Goal: Information Seeking & Learning: Learn about a topic

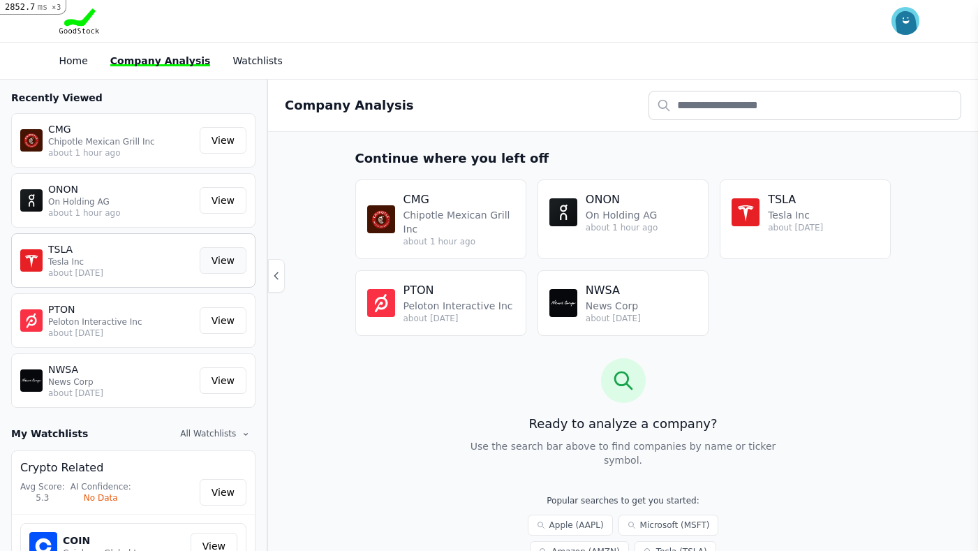
click at [211, 255] on link "View" at bounding box center [223, 260] width 47 height 27
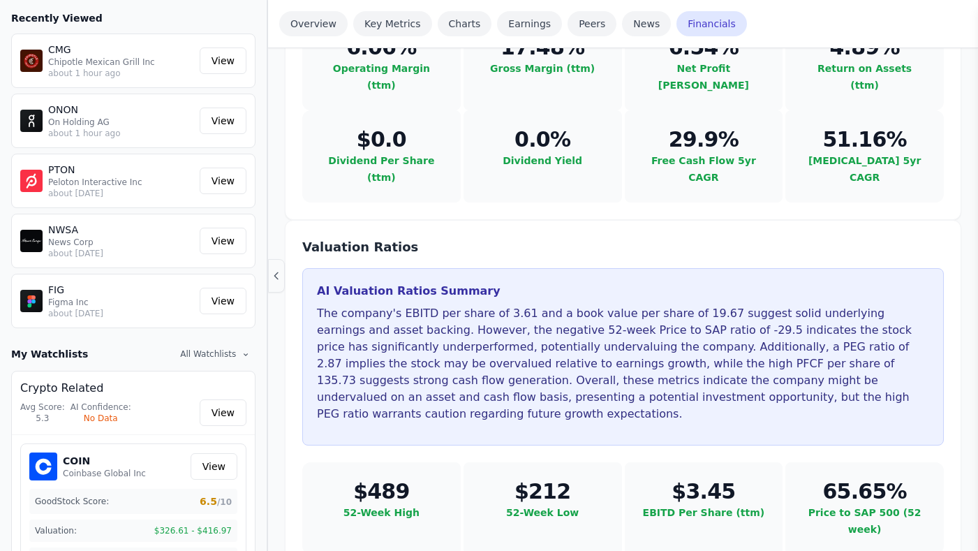
click at [275, 272] on icon "button" at bounding box center [276, 275] width 11 height 11
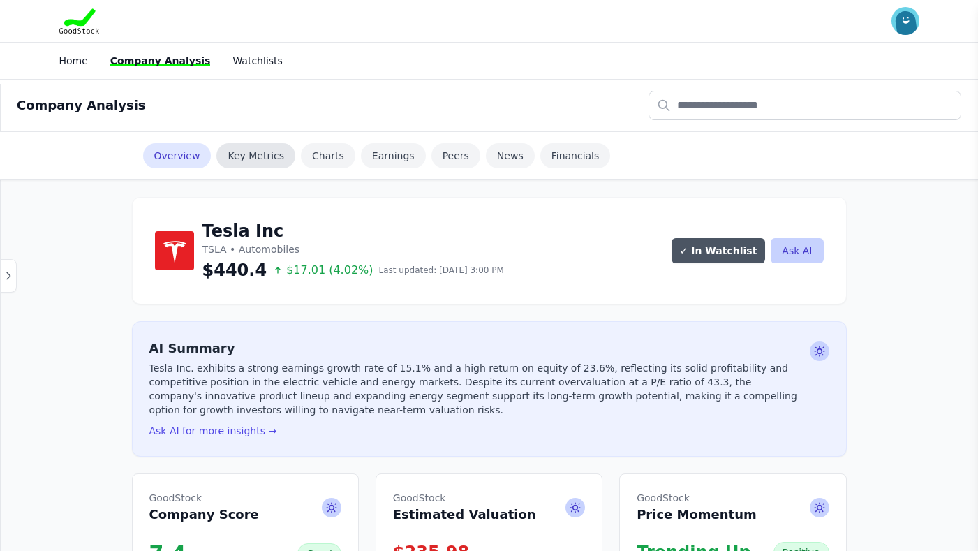
click at [265, 154] on link "Key Metrics" at bounding box center [255, 155] width 79 height 25
click at [56, 57] on div "Home Company Analysis Watchlists" at bounding box center [490, 60] width 894 height 25
click at [64, 59] on link "Home" at bounding box center [73, 60] width 29 height 11
